Goal: Task Accomplishment & Management: Complete application form

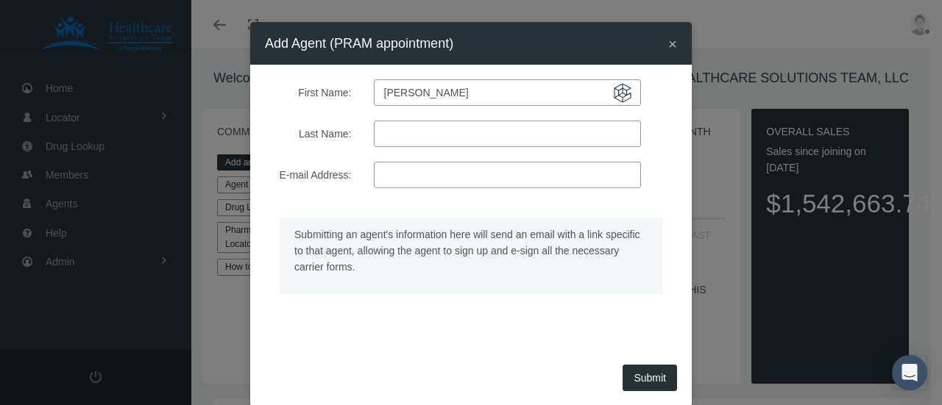
type input "[PERSON_NAME]"
paste input "[EMAIL_ADDRESS][DOMAIN_NAME]"
click at [641, 373] on div "× Add Agent (PRAM appointment) First Name: [PERSON_NAME] Last Name: [PERSON_NAM…" at bounding box center [470, 214] width 441 height 384
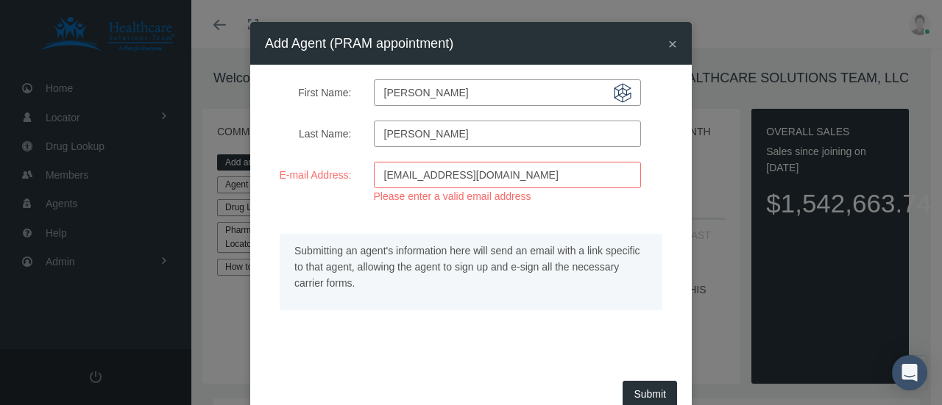
click at [385, 180] on input "[EMAIL_ADDRESS][DOMAIN_NAME]" at bounding box center [507, 175] width 267 height 26
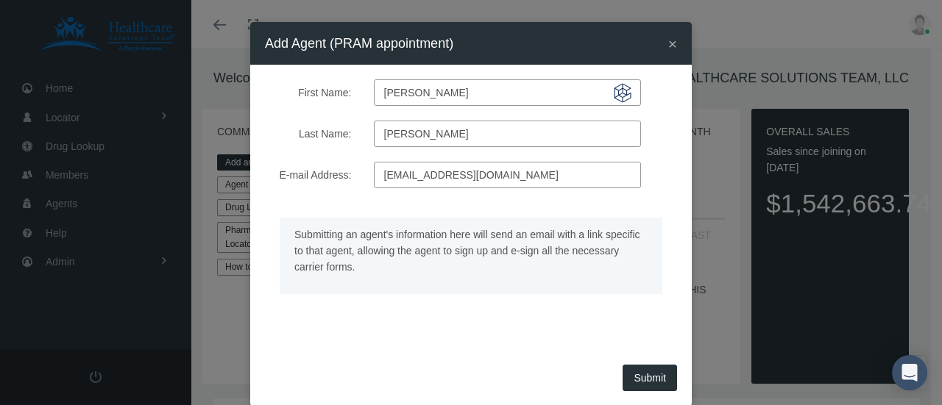
type input "[EMAIL_ADDRESS][DOMAIN_NAME]"
click at [516, 327] on div "Submitting an agent's information here will send an email with a link specific …" at bounding box center [471, 267] width 434 height 128
click at [652, 377] on button "Submit" at bounding box center [649, 378] width 54 height 26
